Goal: Task Accomplishment & Management: Manage account settings

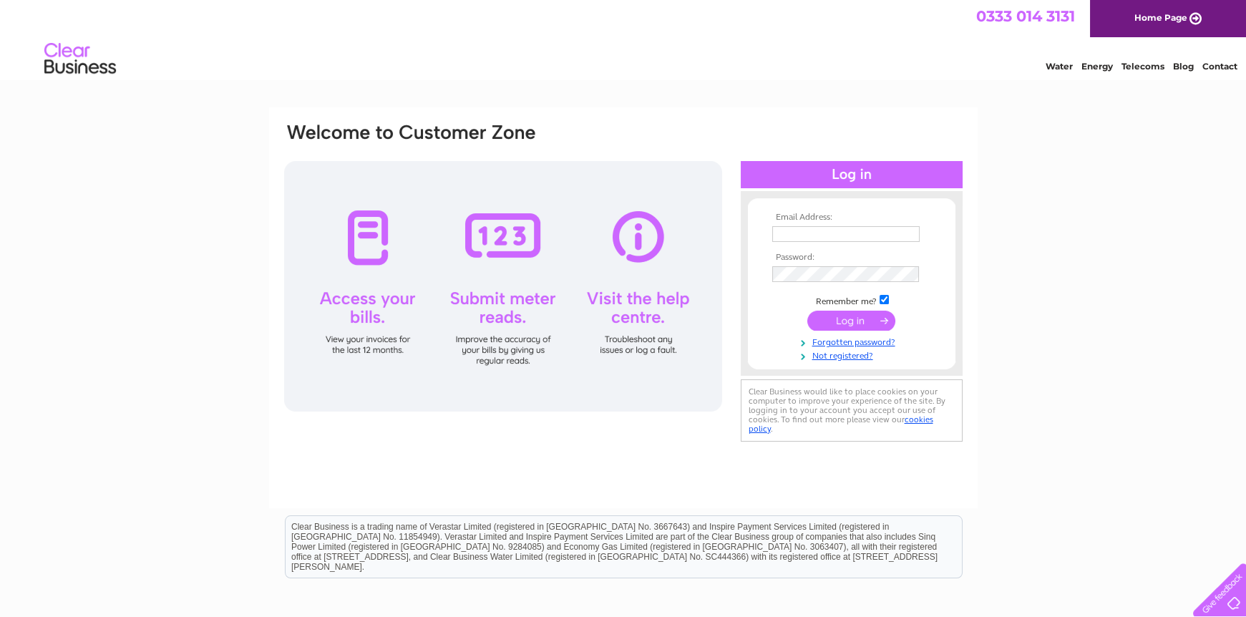
click at [787, 226] on td at bounding box center [852, 234] width 166 height 23
click at [784, 234] on input "text" at bounding box center [845, 234] width 147 height 16
type input "[EMAIL_ADDRESS][DOMAIN_NAME]"
click at [833, 319] on input "submit" at bounding box center [852, 321] width 88 height 20
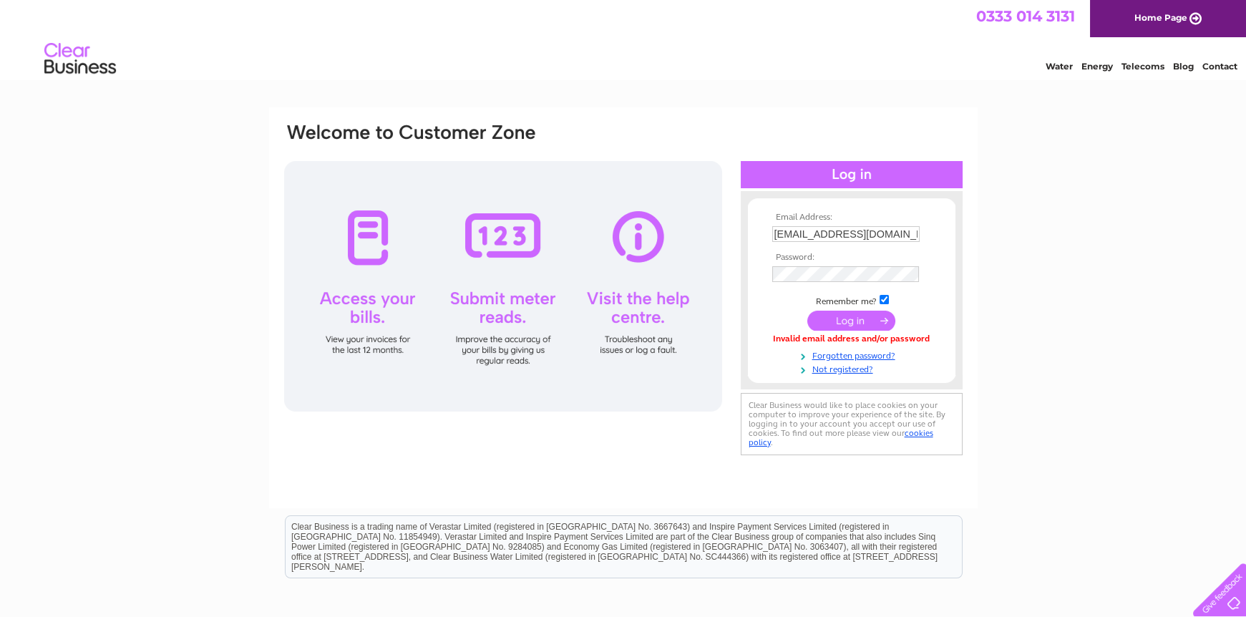
click at [834, 326] on input "submit" at bounding box center [852, 321] width 88 height 20
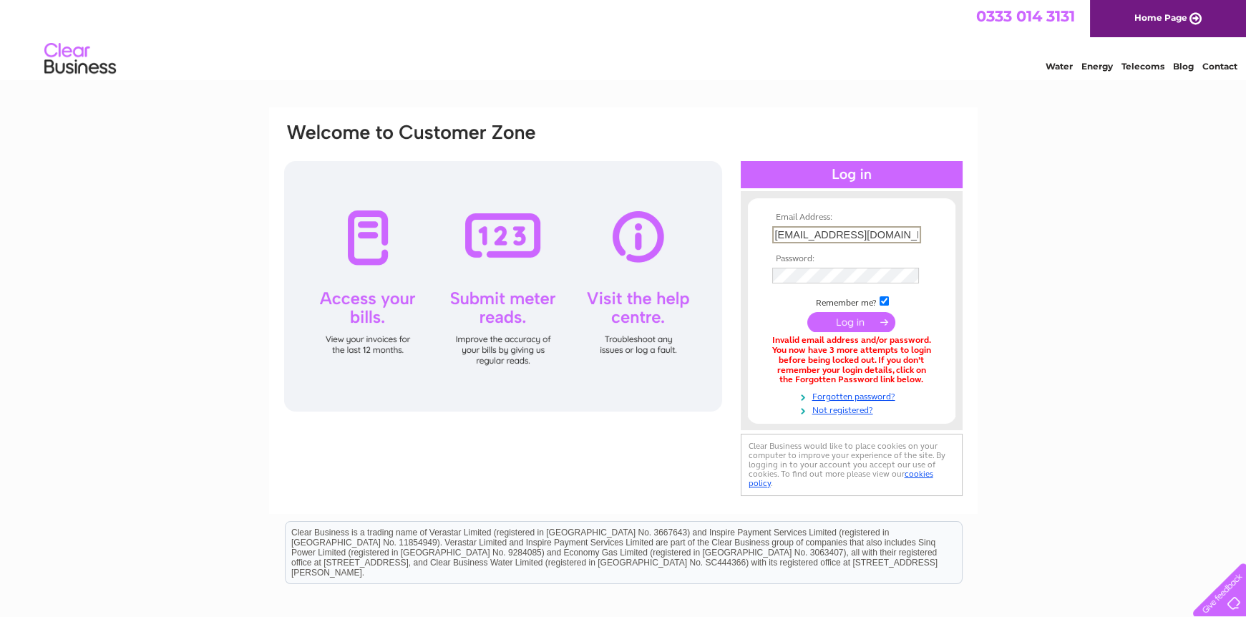
drag, startPoint x: 908, startPoint y: 230, endPoint x: 562, endPoint y: 250, distance: 346.4
click at [772, 243] on input "lincstrustforcats@gmail.com" at bounding box center [846, 234] width 149 height 17
type input "jainkidd@gmail.com"
click at [836, 329] on input "submit" at bounding box center [852, 321] width 88 height 20
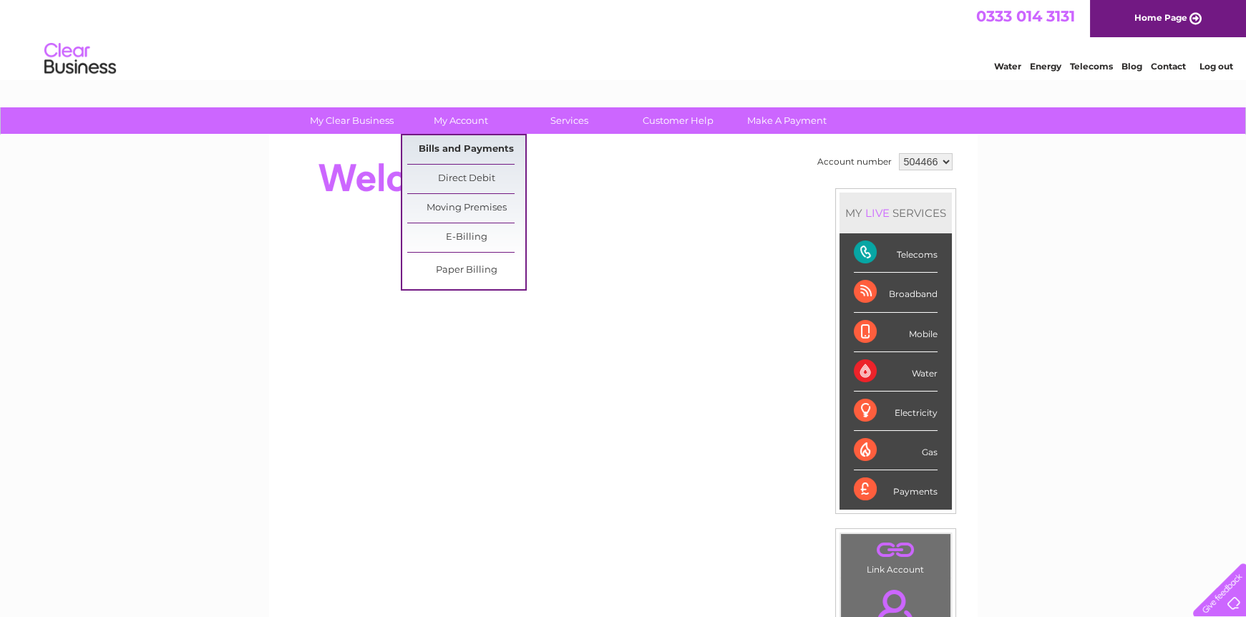
click at [441, 146] on link "Bills and Payments" at bounding box center [466, 149] width 118 height 29
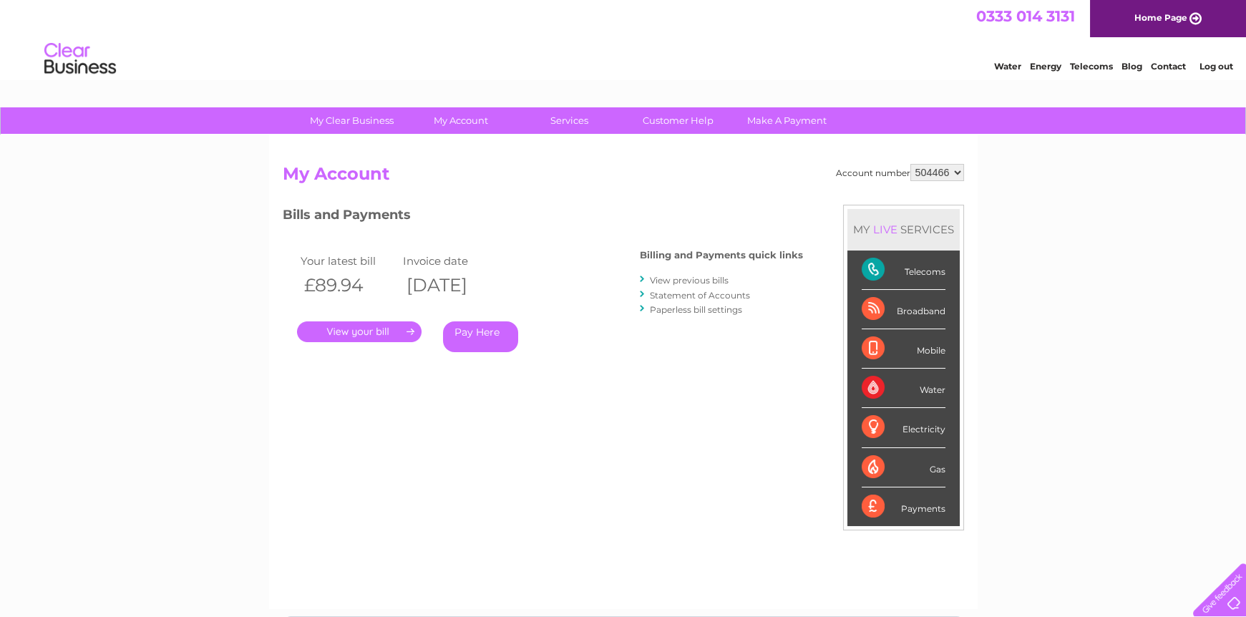
click at [387, 329] on link "." at bounding box center [359, 331] width 125 height 21
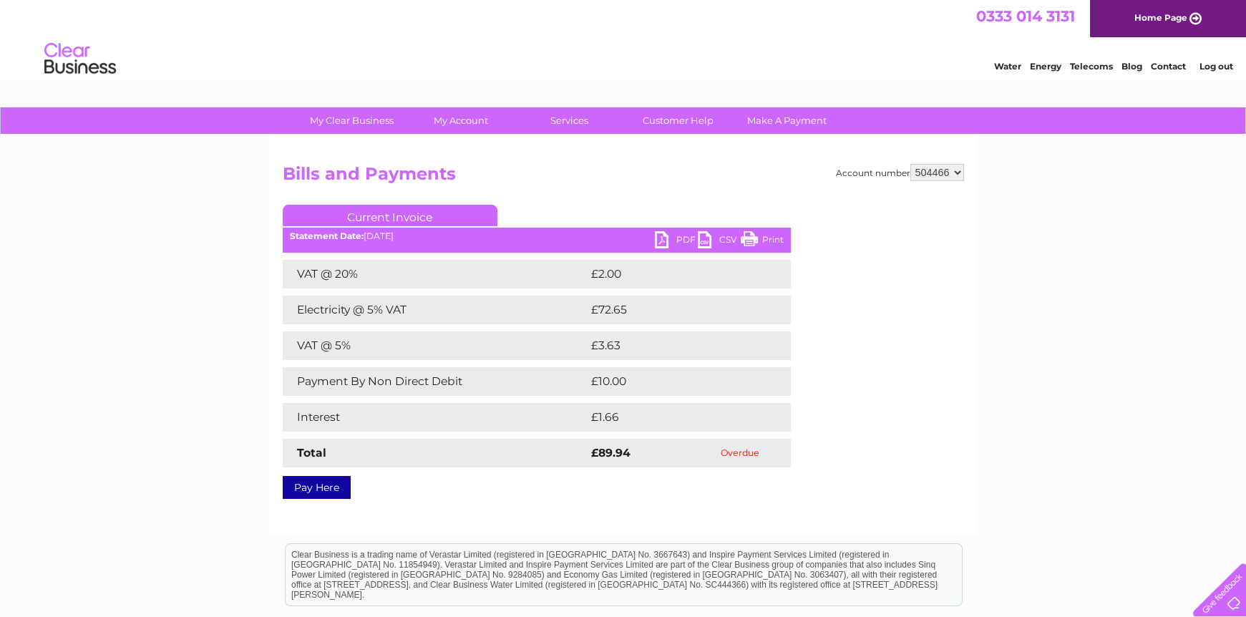
click at [664, 237] on link "PDF" at bounding box center [676, 241] width 43 height 21
